Goal: Task Accomplishment & Management: Manage account settings

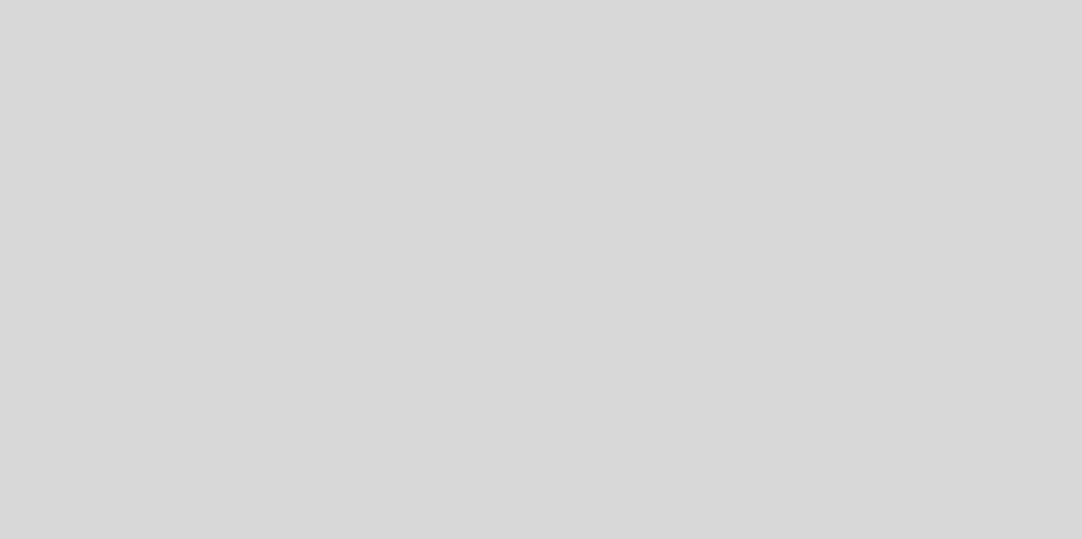
select select "es"
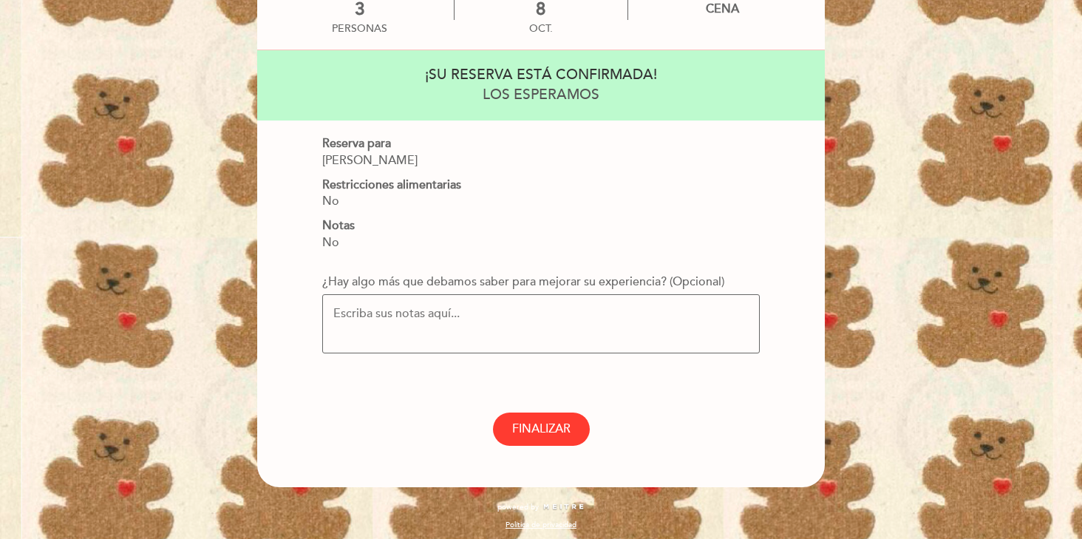
scroll to position [111, 0]
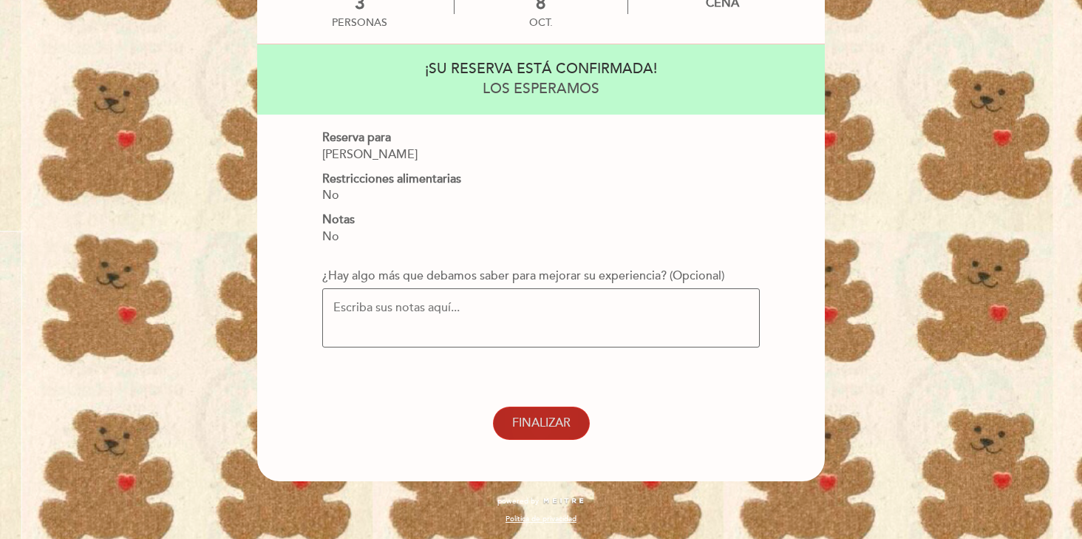
click at [545, 410] on button "FINALIZAR" at bounding box center [541, 422] width 97 height 33
select select "es"
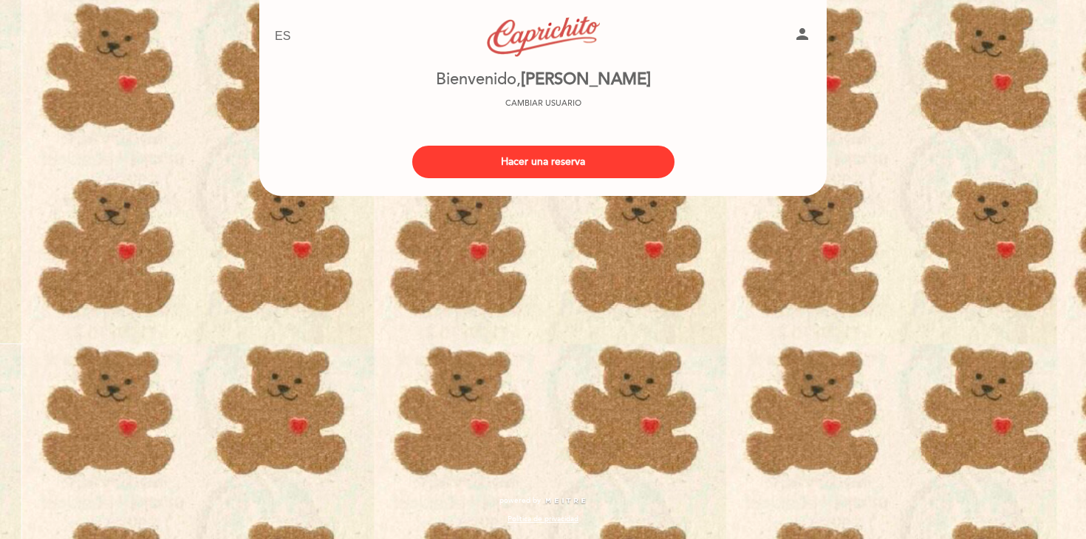
click at [805, 27] on icon "person" at bounding box center [803, 34] width 18 height 18
select select "es"
